Goal: Task Accomplishment & Management: Use online tool/utility

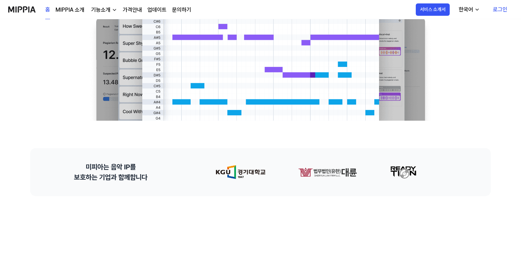
scroll to position [171, 0]
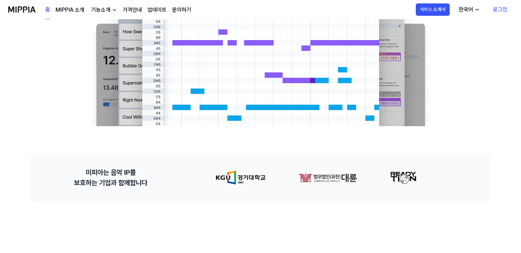
click at [500, 9] on link "로그인" at bounding box center [499, 9] width 25 height 19
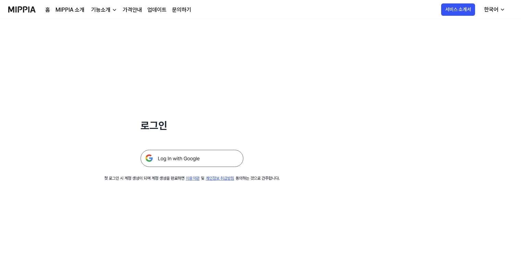
click at [192, 160] on img at bounding box center [192, 158] width 103 height 17
click at [157, 158] on img at bounding box center [192, 158] width 103 height 17
click at [160, 157] on img at bounding box center [192, 158] width 103 height 17
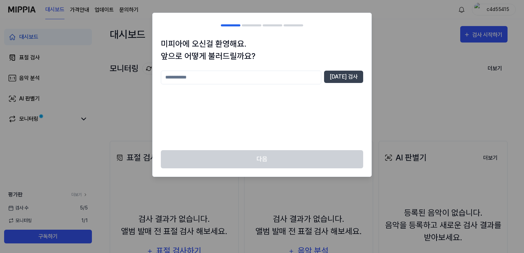
click at [213, 79] on input "text" at bounding box center [241, 78] width 160 height 14
type input "*"
type input "**"
click at [350, 79] on button "[DATE] 검사" at bounding box center [343, 77] width 39 height 12
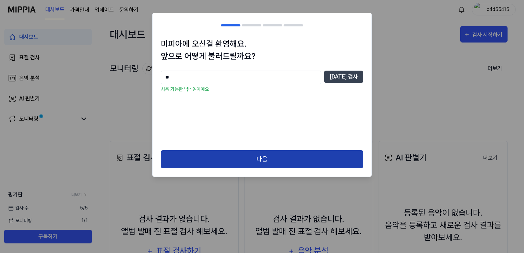
click at [294, 160] on button "다음" at bounding box center [262, 159] width 202 height 18
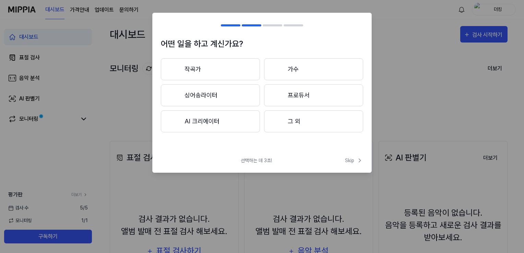
click at [207, 122] on button "AI 크리에이터" at bounding box center [210, 121] width 99 height 22
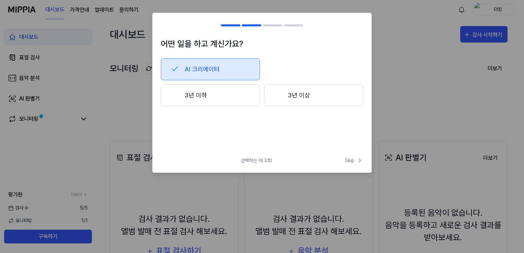
click at [204, 97] on button "3년 이하" at bounding box center [210, 95] width 99 height 22
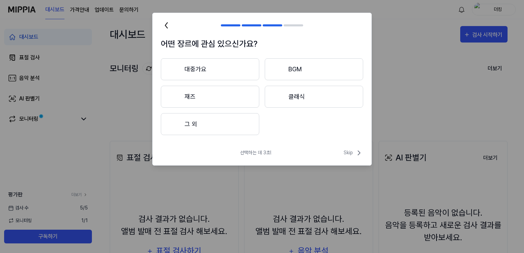
click at [198, 125] on button "그 외" at bounding box center [210, 124] width 98 height 22
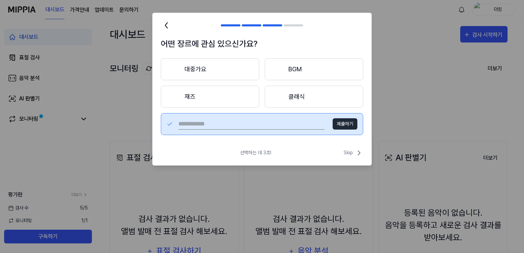
click at [343, 124] on button "제출하기" at bounding box center [345, 123] width 25 height 11
click at [341, 124] on button "제출하기" at bounding box center [345, 123] width 25 height 11
click at [224, 122] on input "text" at bounding box center [251, 124] width 146 height 11
type input "****"
click at [348, 121] on button "제출하기" at bounding box center [345, 123] width 25 height 11
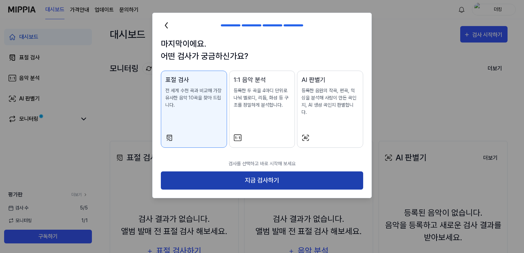
click at [301, 171] on button "지금 검사하기" at bounding box center [262, 180] width 202 height 18
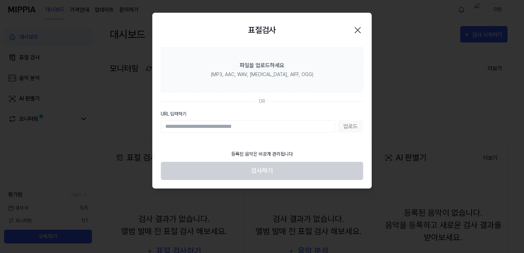
click at [360, 29] on icon "button" at bounding box center [357, 30] width 11 height 11
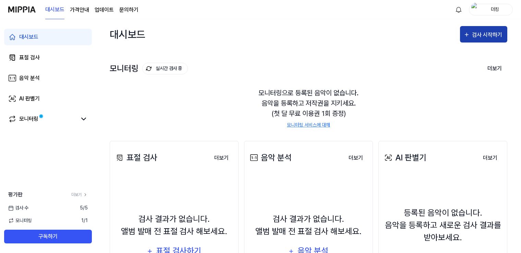
click at [485, 34] on div "검사 시작하기" at bounding box center [488, 35] width 32 height 9
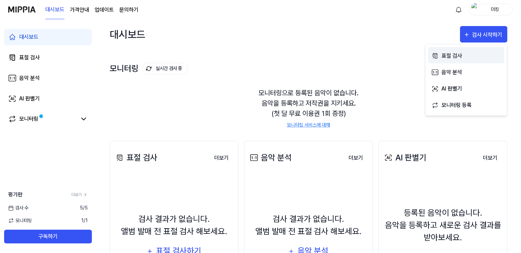
click at [457, 56] on div "표절 검사" at bounding box center [472, 55] width 60 height 9
